Goal: Information Seeking & Learning: Find contact information

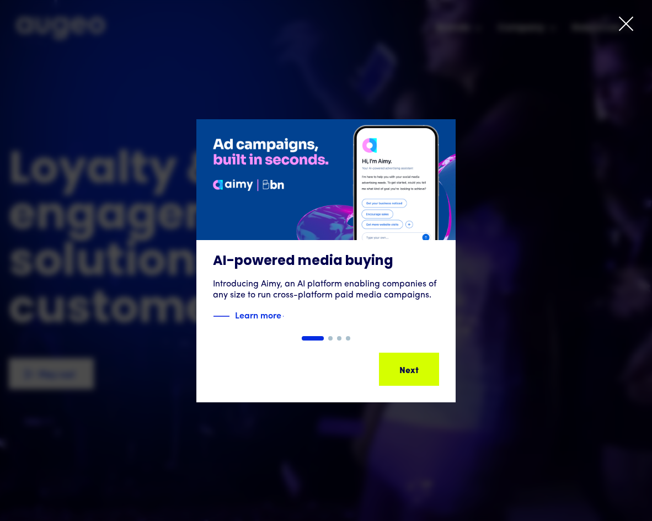
click at [390, 435] on div "AI-powered media buying Introducing Aimy, an AI platform enabling companies of …" at bounding box center [326, 260] width 652 height 390
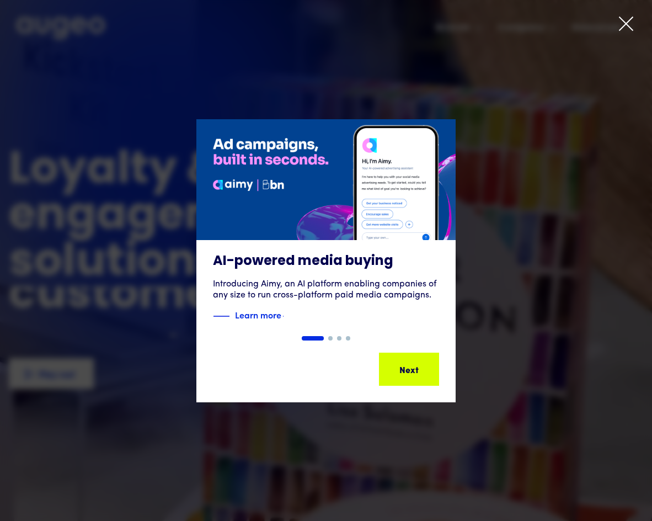
click at [622, 29] on icon at bounding box center [626, 23] width 17 height 17
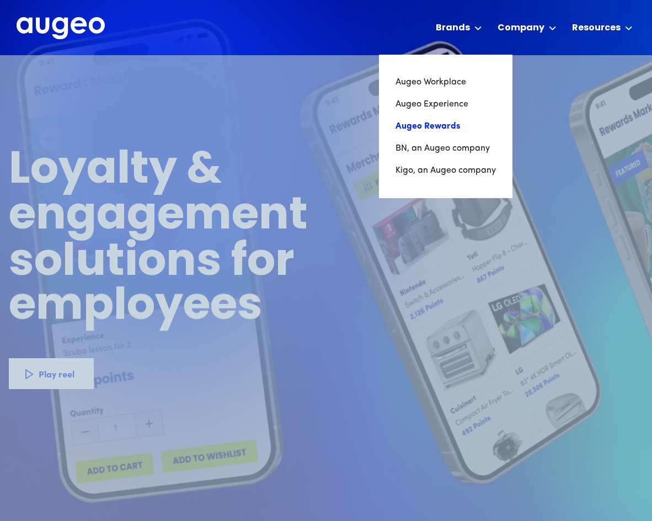
click at [437, 131] on link "Augeo Rewards" at bounding box center [445, 126] width 100 height 22
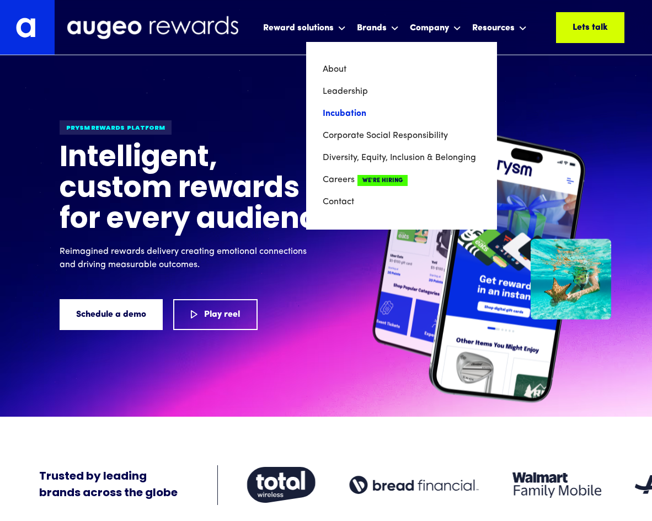
drag, startPoint x: 351, startPoint y: 98, endPoint x: 422, endPoint y: 122, distance: 74.6
click at [351, 98] on link "Leadership" at bounding box center [402, 92] width 158 height 22
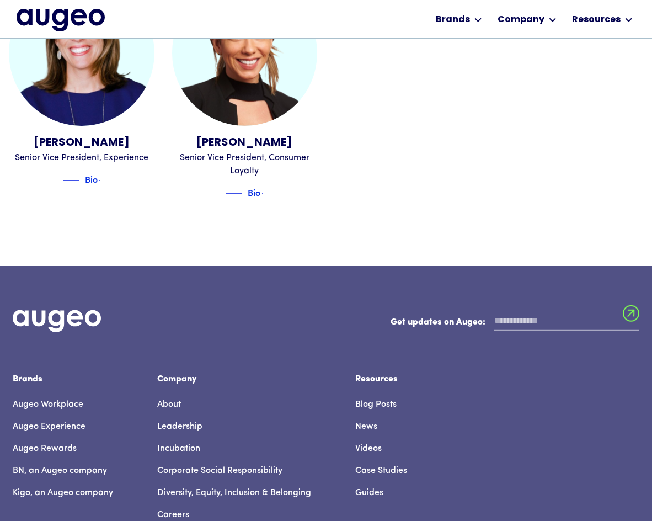
scroll to position [1531, 0]
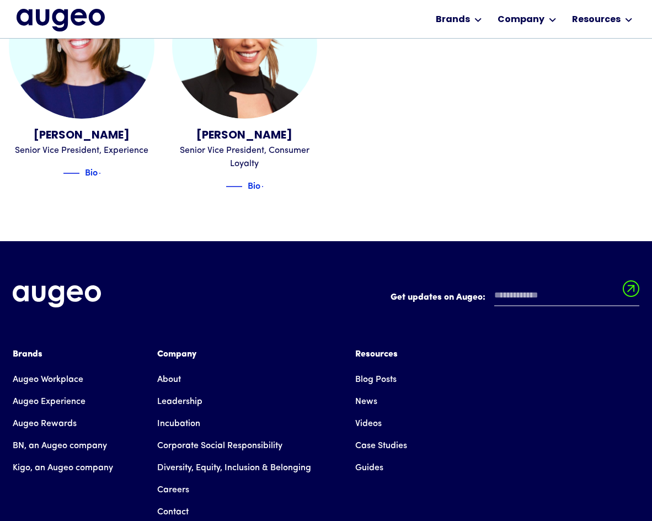
click at [178, 368] on link "About" at bounding box center [169, 379] width 24 height 22
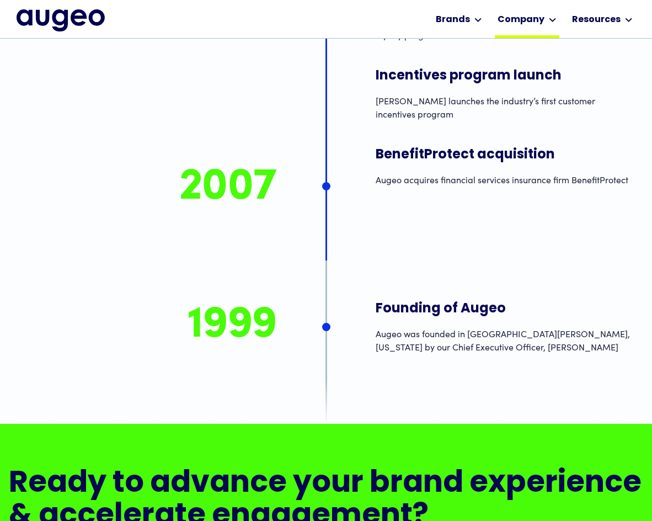
scroll to position [8728, 0]
